Goal: Find specific page/section: Find specific page/section

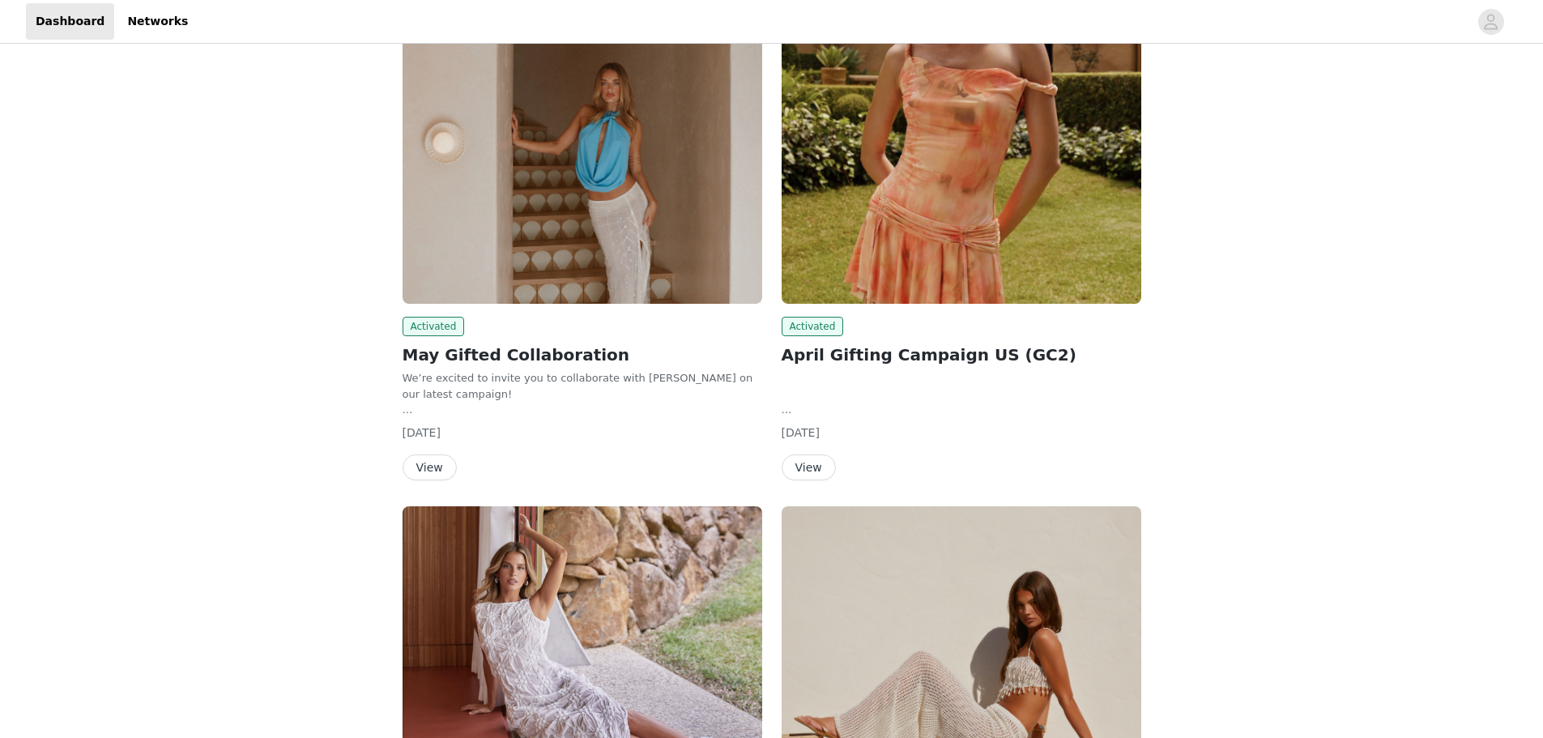
scroll to position [940, 0]
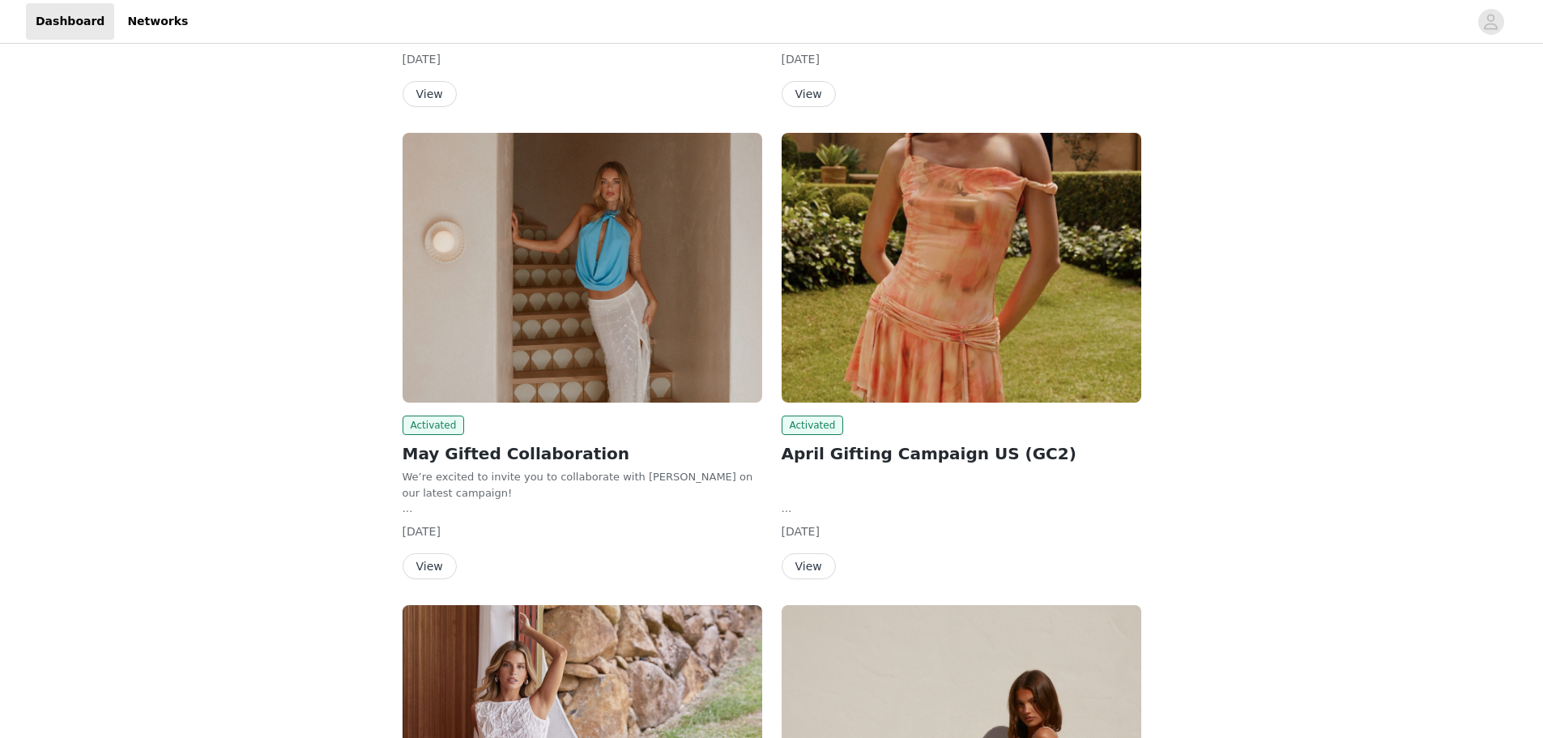
scroll to position [510, 0]
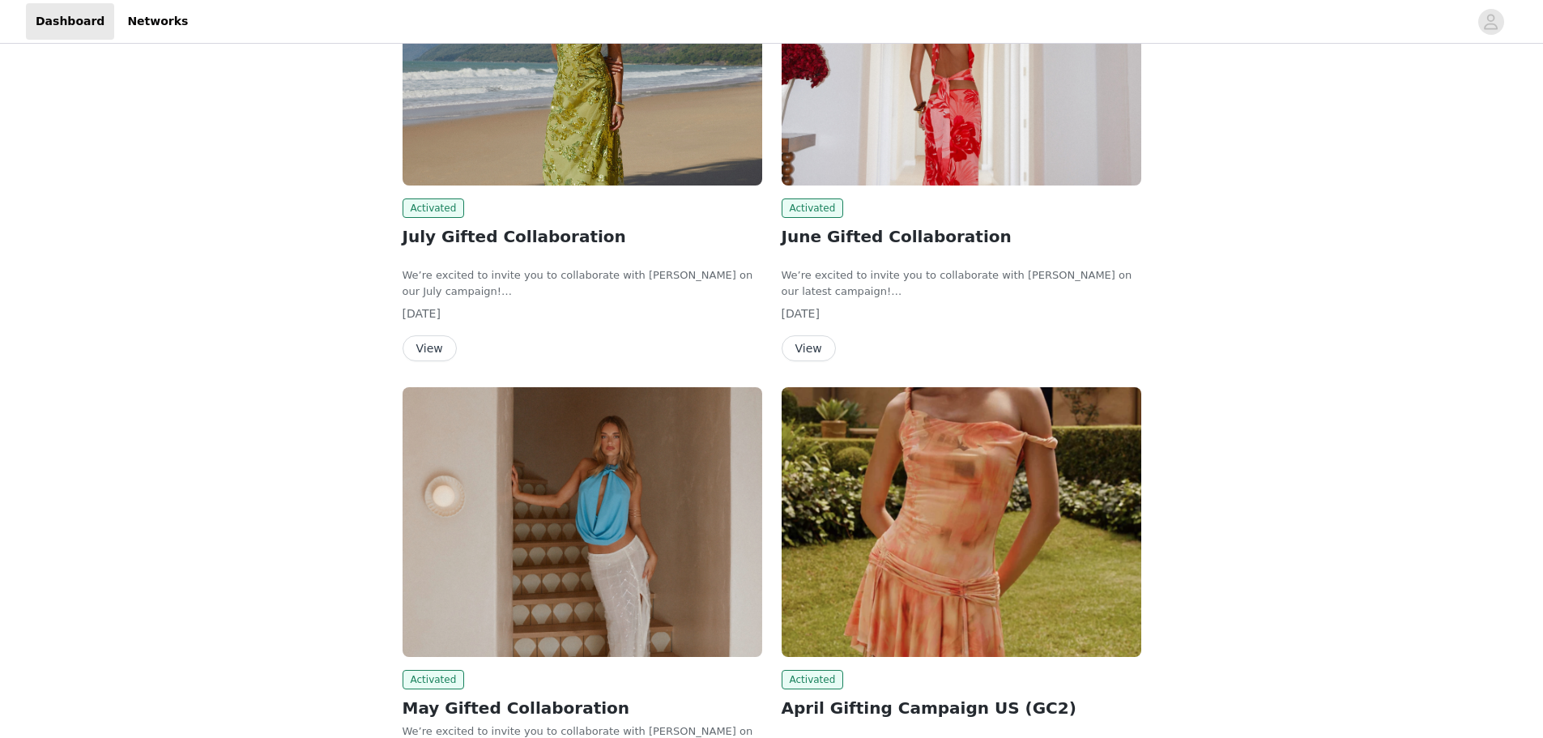
scroll to position [729, 0]
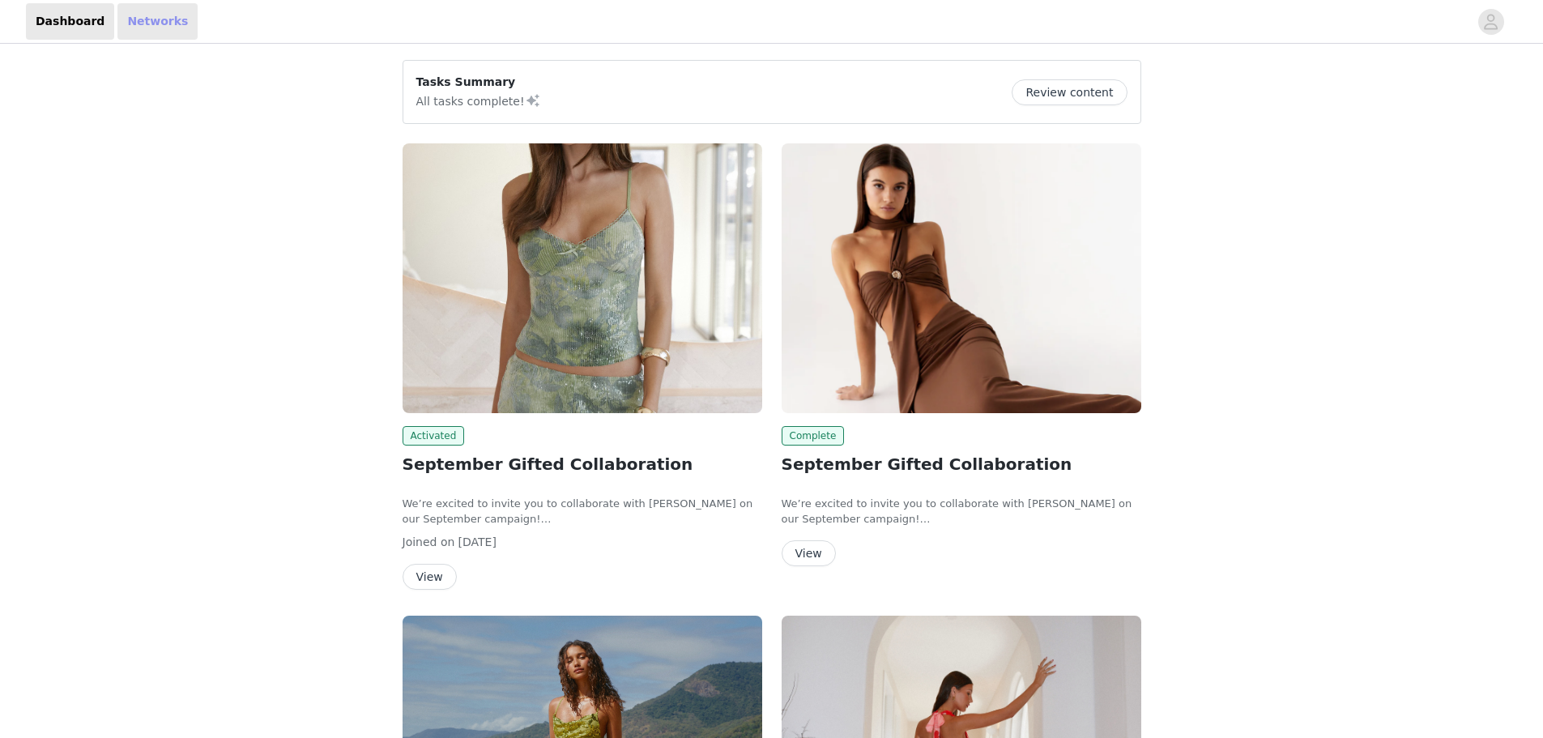
click at [126, 11] on link "Networks" at bounding box center [157, 21] width 80 height 36
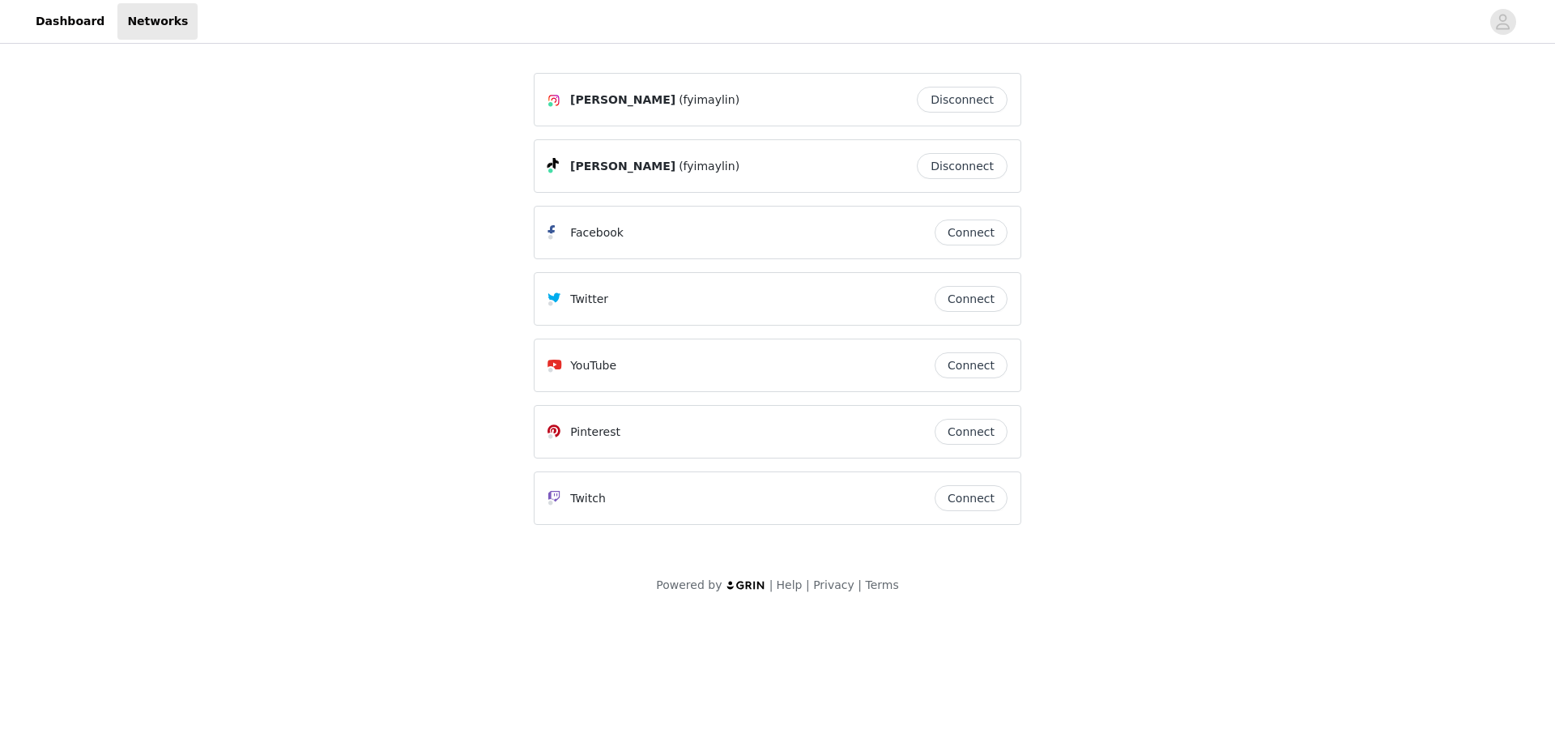
click at [1499, 35] on div "Dashboard Networks" at bounding box center [777, 21] width 1555 height 36
click at [1501, 31] on icon "avatar" at bounding box center [1502, 22] width 15 height 26
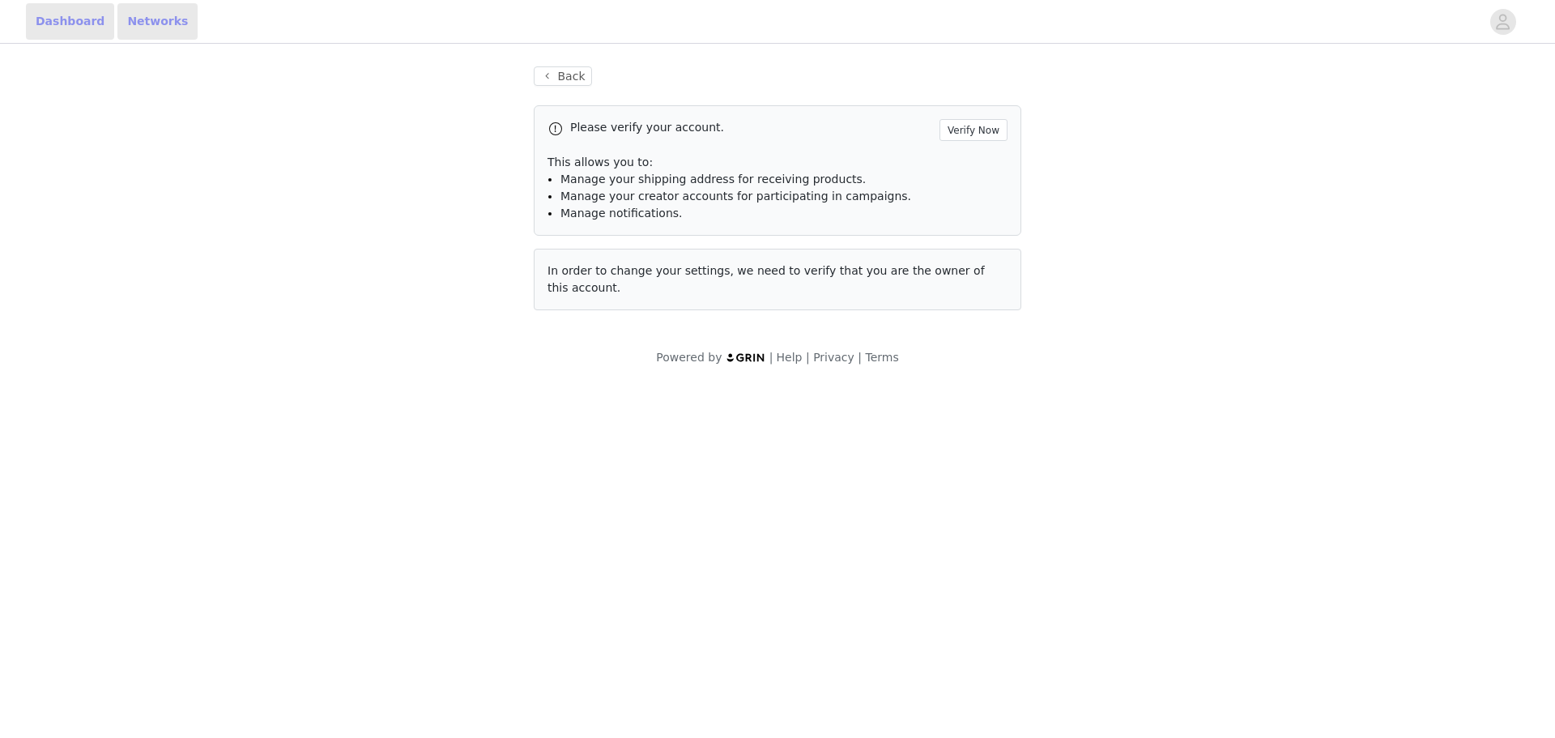
drag, startPoint x: 75, startPoint y: 18, endPoint x: 117, endPoint y: 22, distance: 43.1
click at [75, 18] on link "Dashboard" at bounding box center [70, 21] width 88 height 36
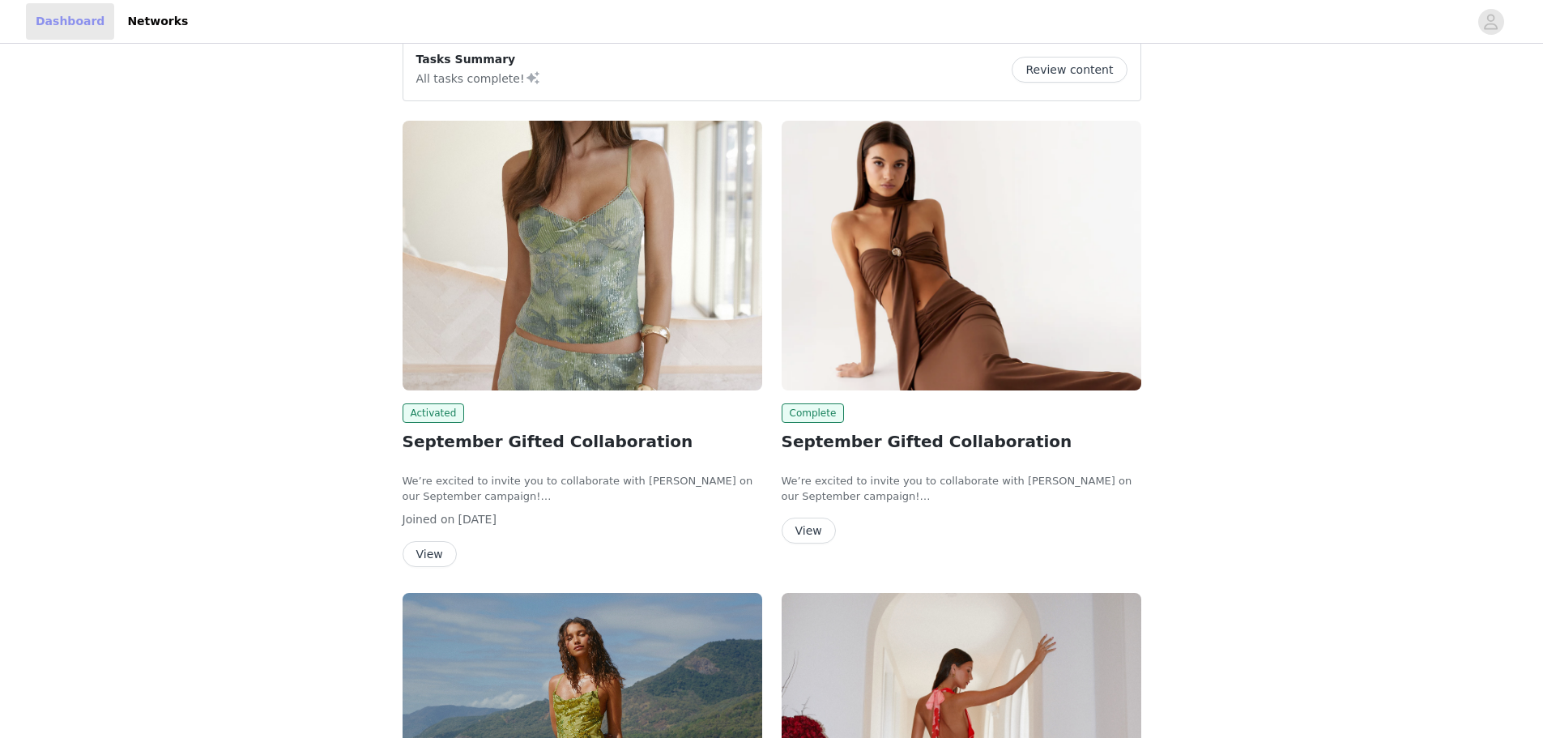
scroll to position [21, 0]
click at [799, 532] on button "View" at bounding box center [809, 532] width 54 height 26
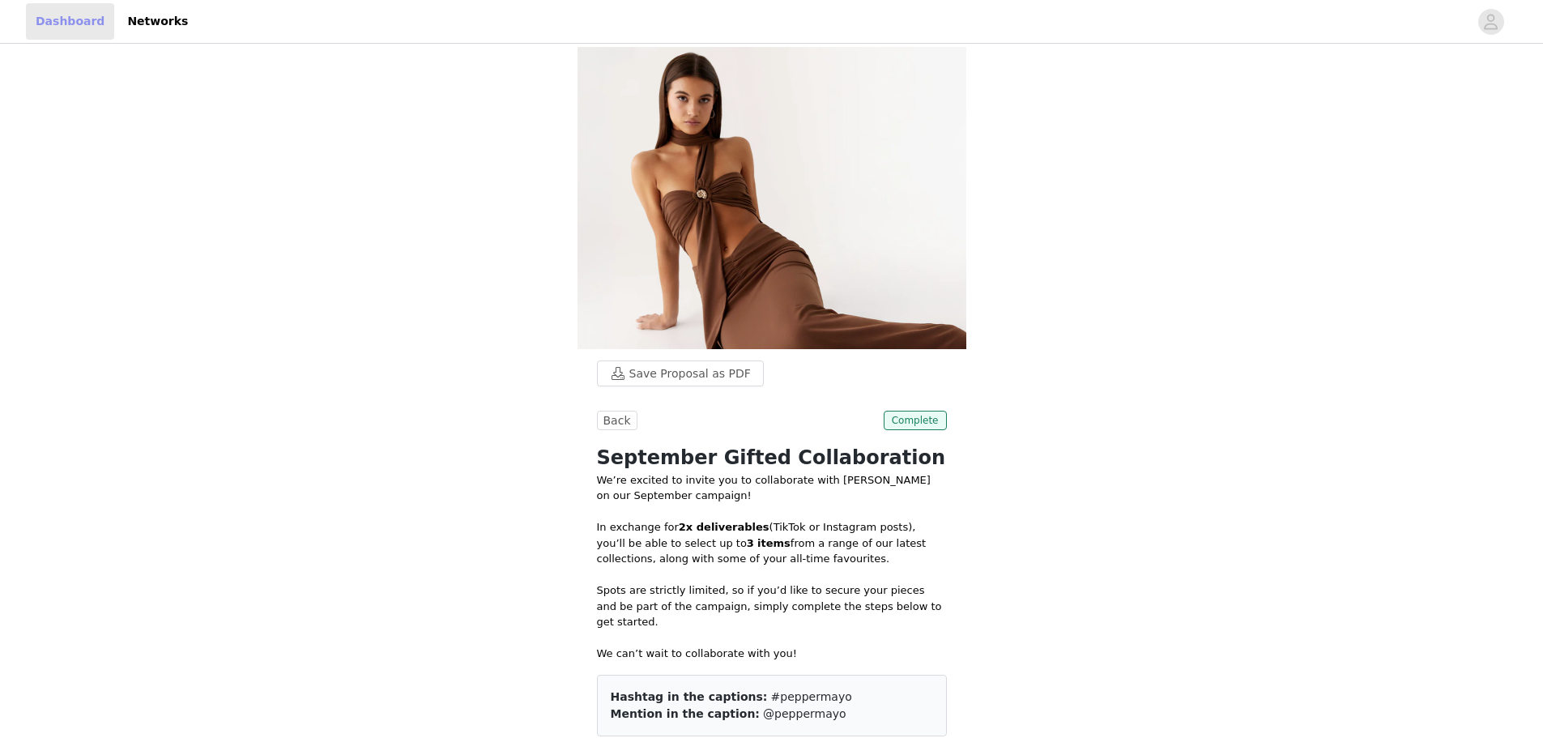
click at [97, 23] on link "Dashboard" at bounding box center [70, 21] width 88 height 36
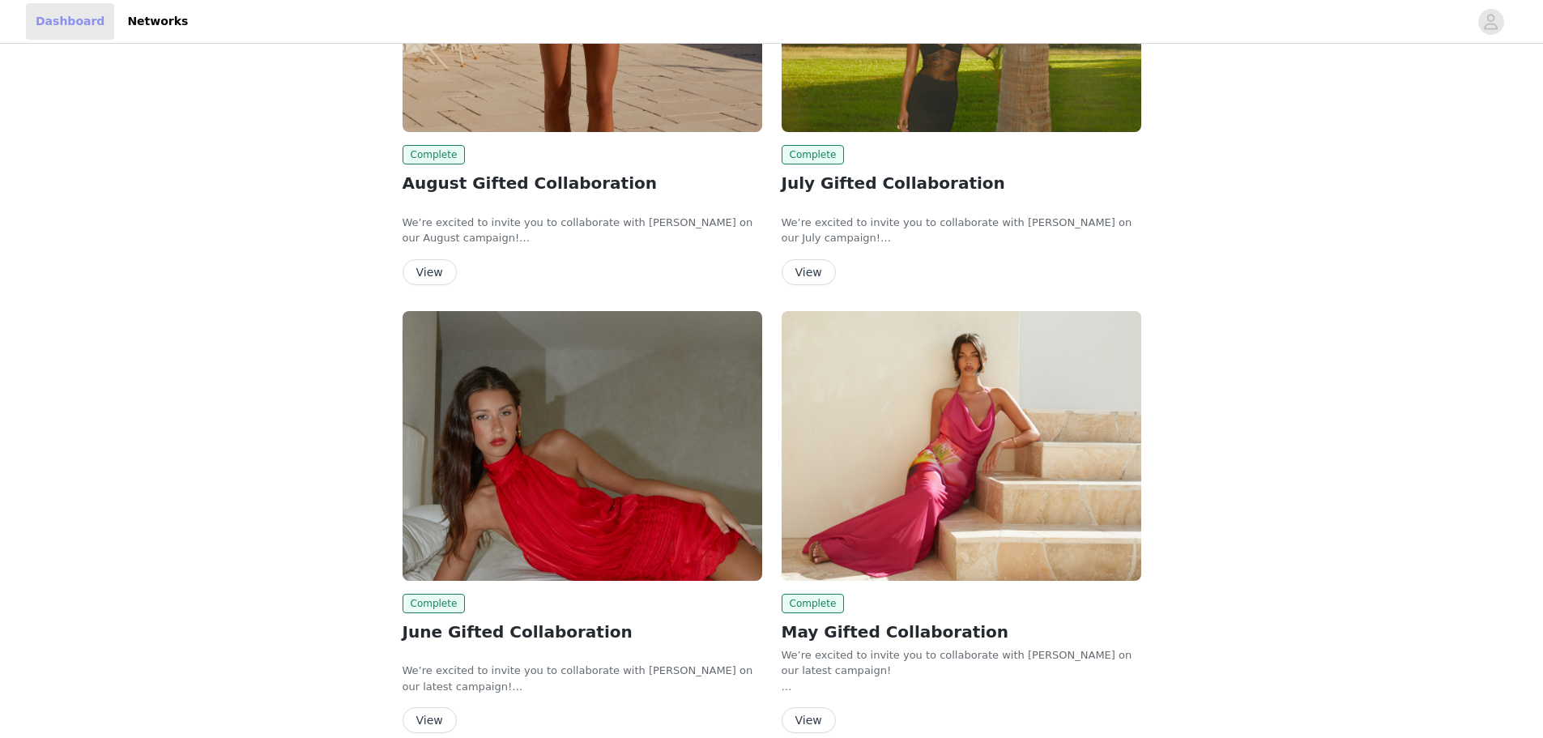
scroll to position [2694, 0]
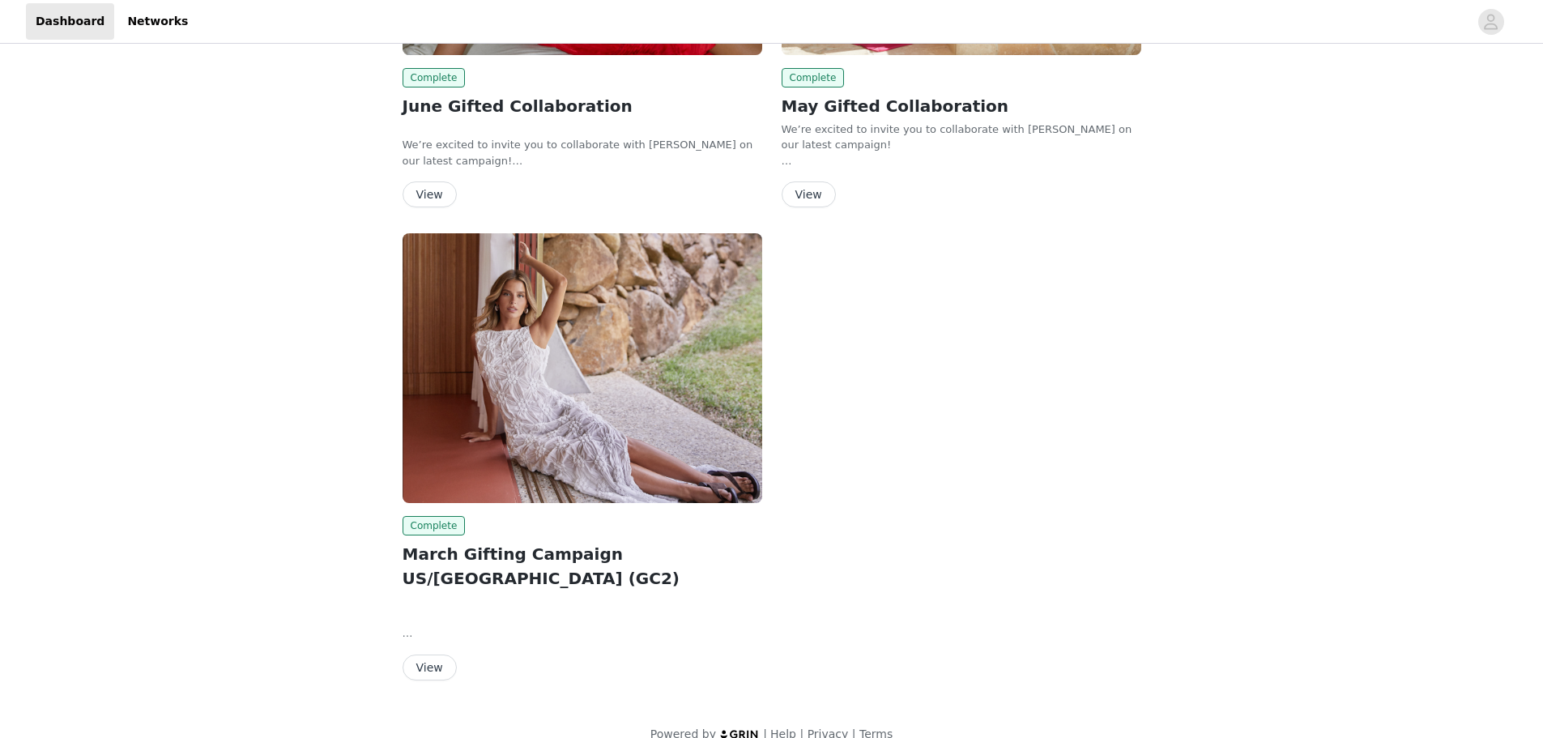
click at [433, 196] on button "View" at bounding box center [430, 194] width 54 height 26
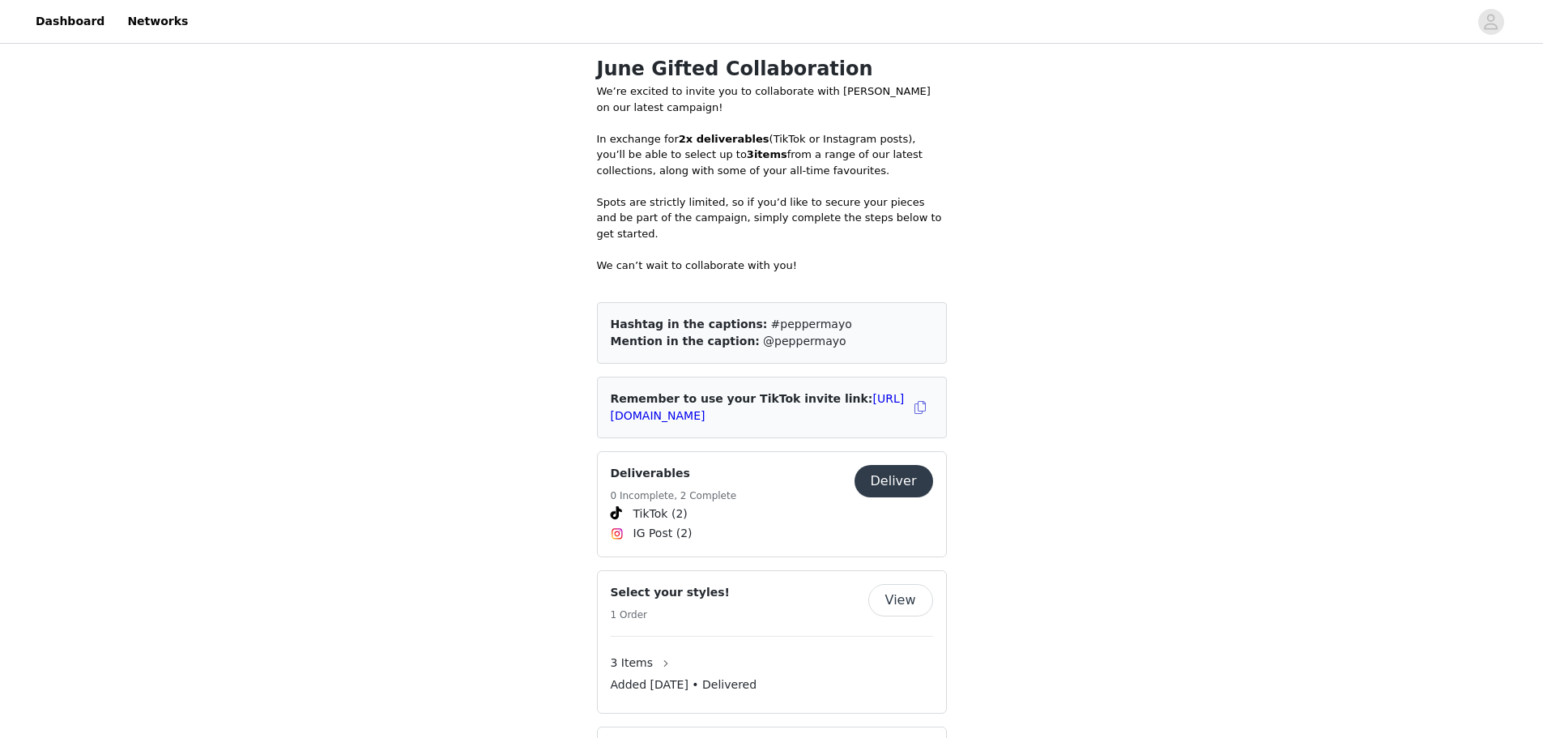
scroll to position [718, 0]
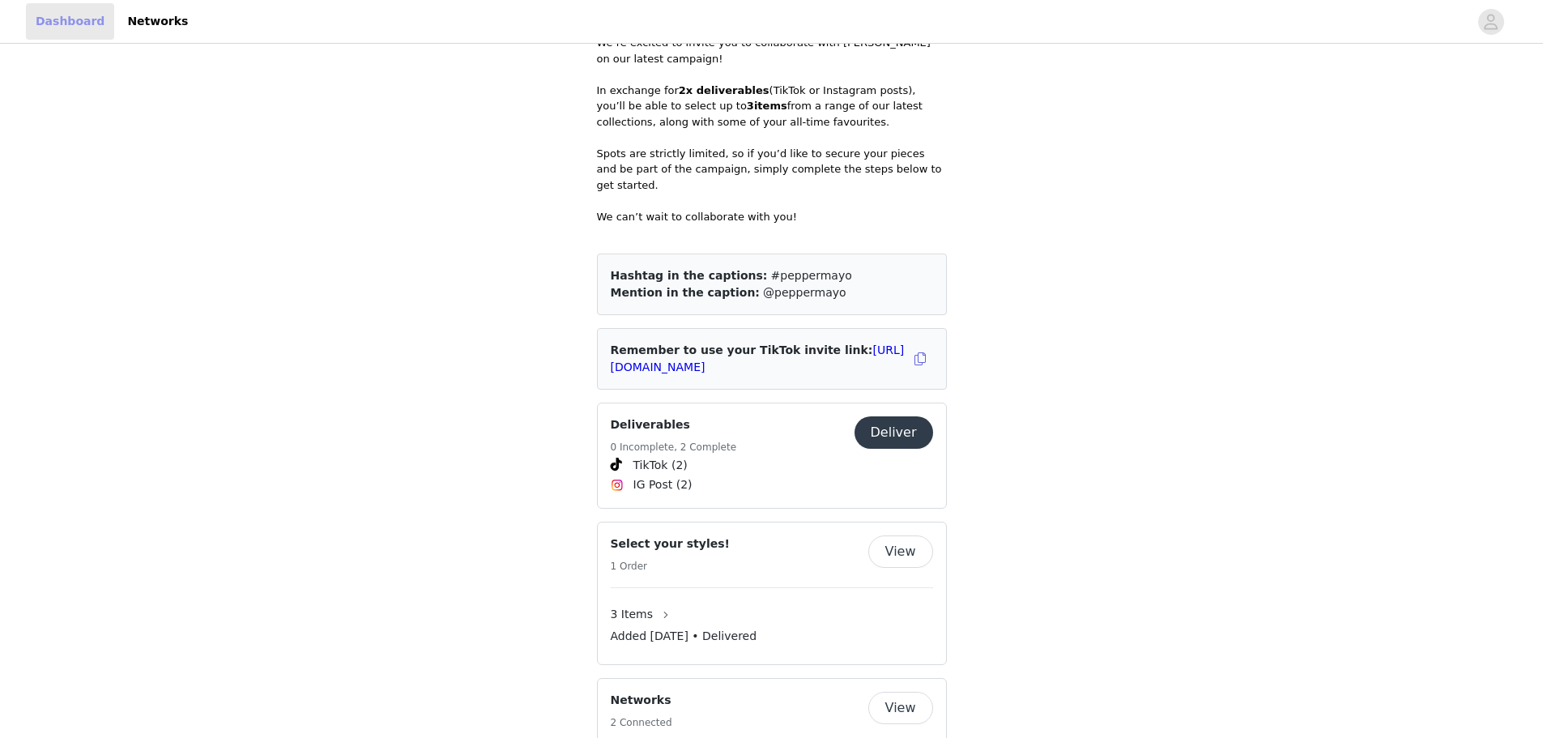
click at [53, 28] on link "Dashboard" at bounding box center [70, 21] width 88 height 36
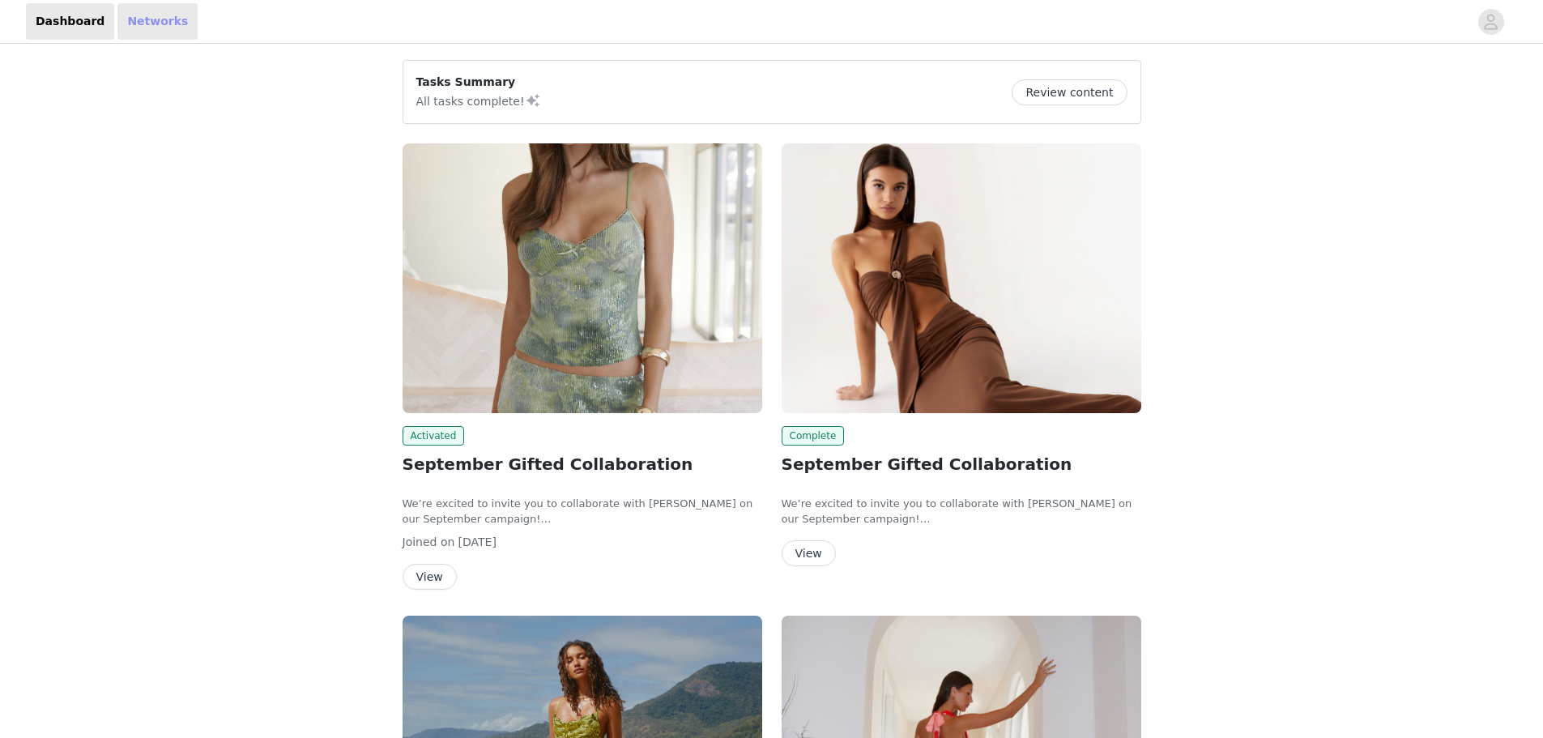
click at [120, 15] on link "Networks" at bounding box center [157, 21] width 80 height 36
